Goal: Connect with others: Connect with others

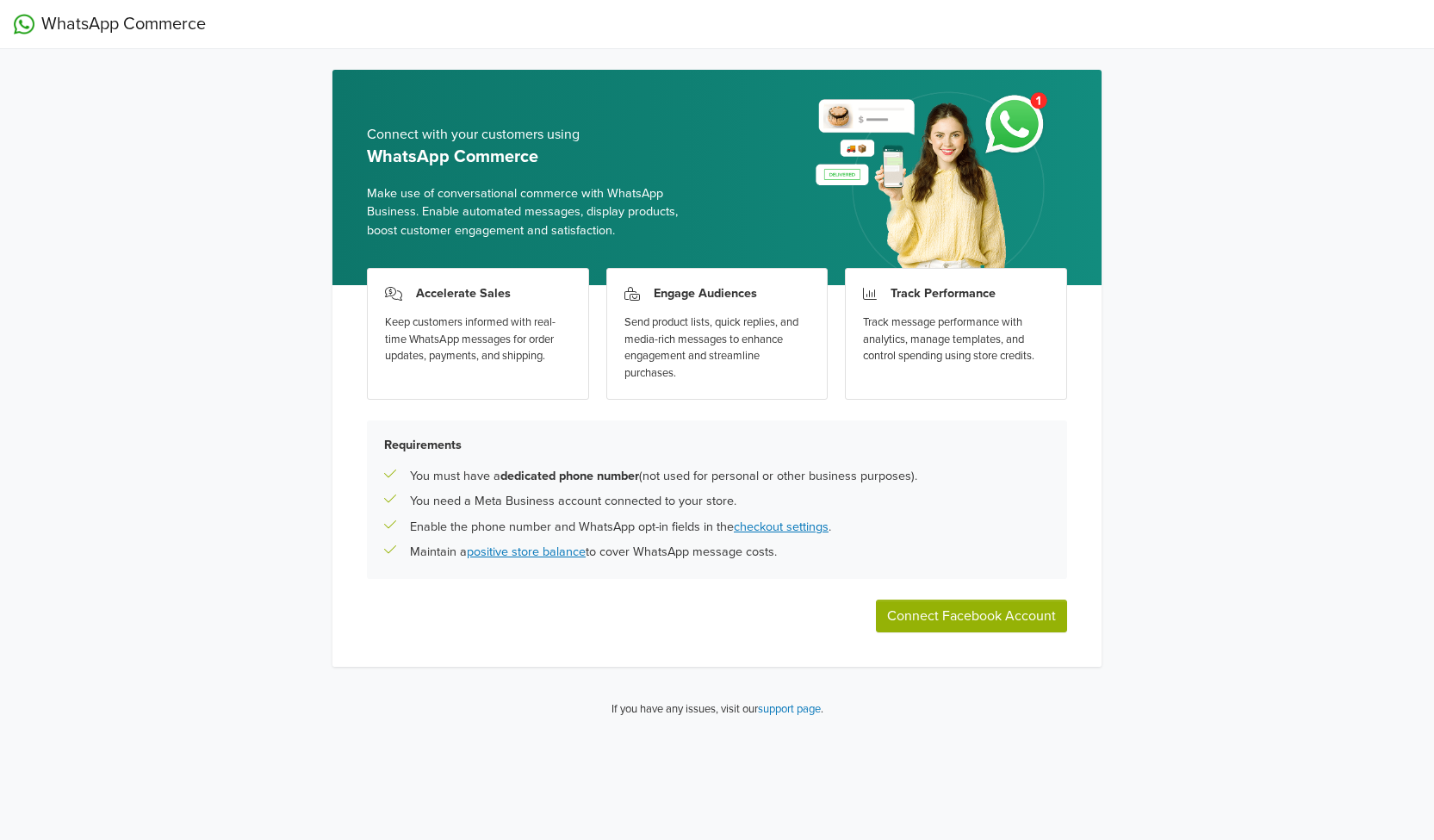
click at [916, 621] on button "Connect Facebook Account" at bounding box center [971, 615] width 191 height 33
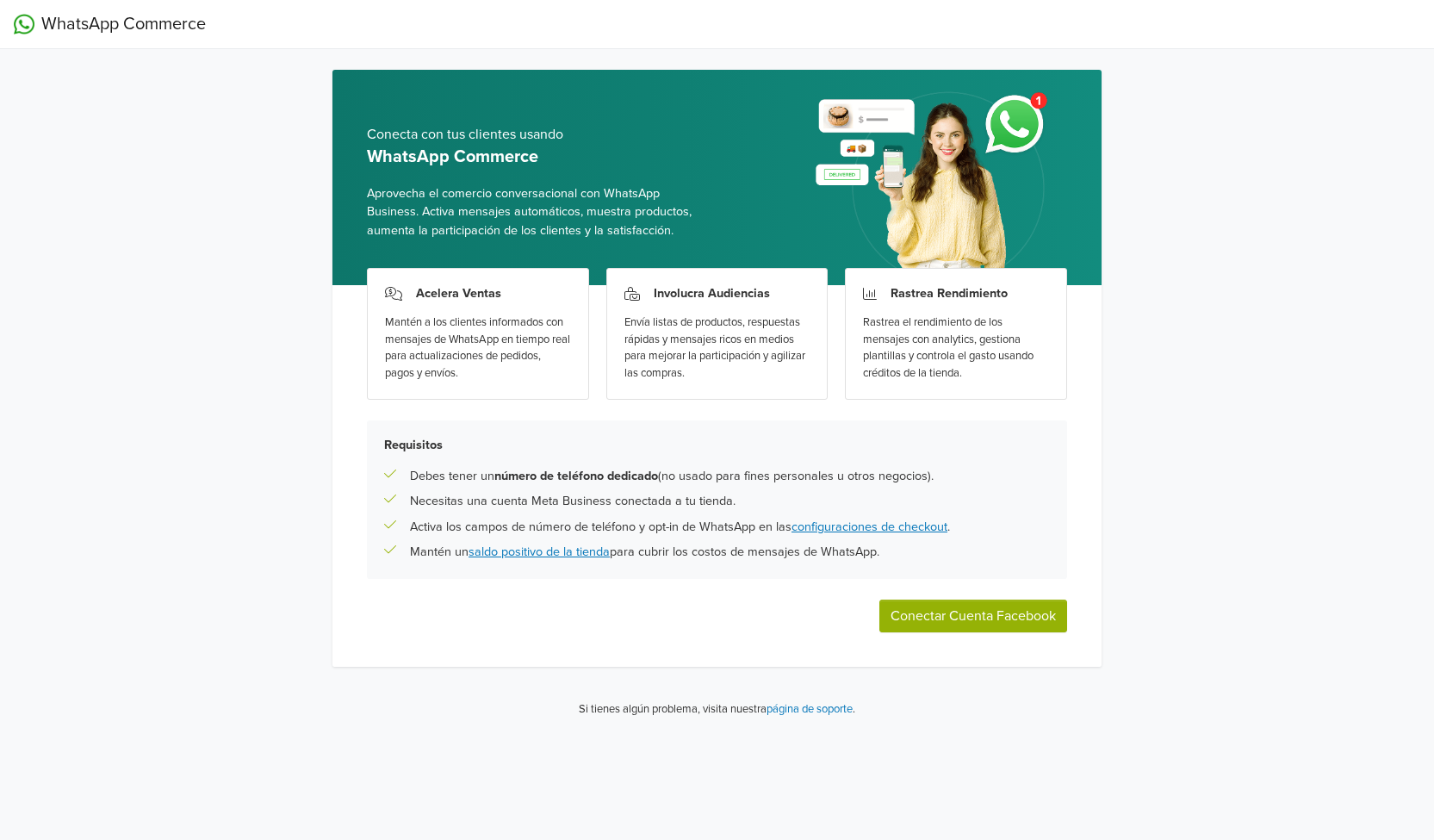
click at [926, 607] on button "Conectar Cuenta Facebook" at bounding box center [973, 615] width 187 height 33
click at [958, 636] on div "Acelera Ventas Mantén a los clientes informados con mensajes de WhatsApp en tie…" at bounding box center [717, 475] width 770 height 382
click at [950, 619] on button "Conectar Cuenta Facebook" at bounding box center [973, 615] width 187 height 33
